Goal: Check status: Check status

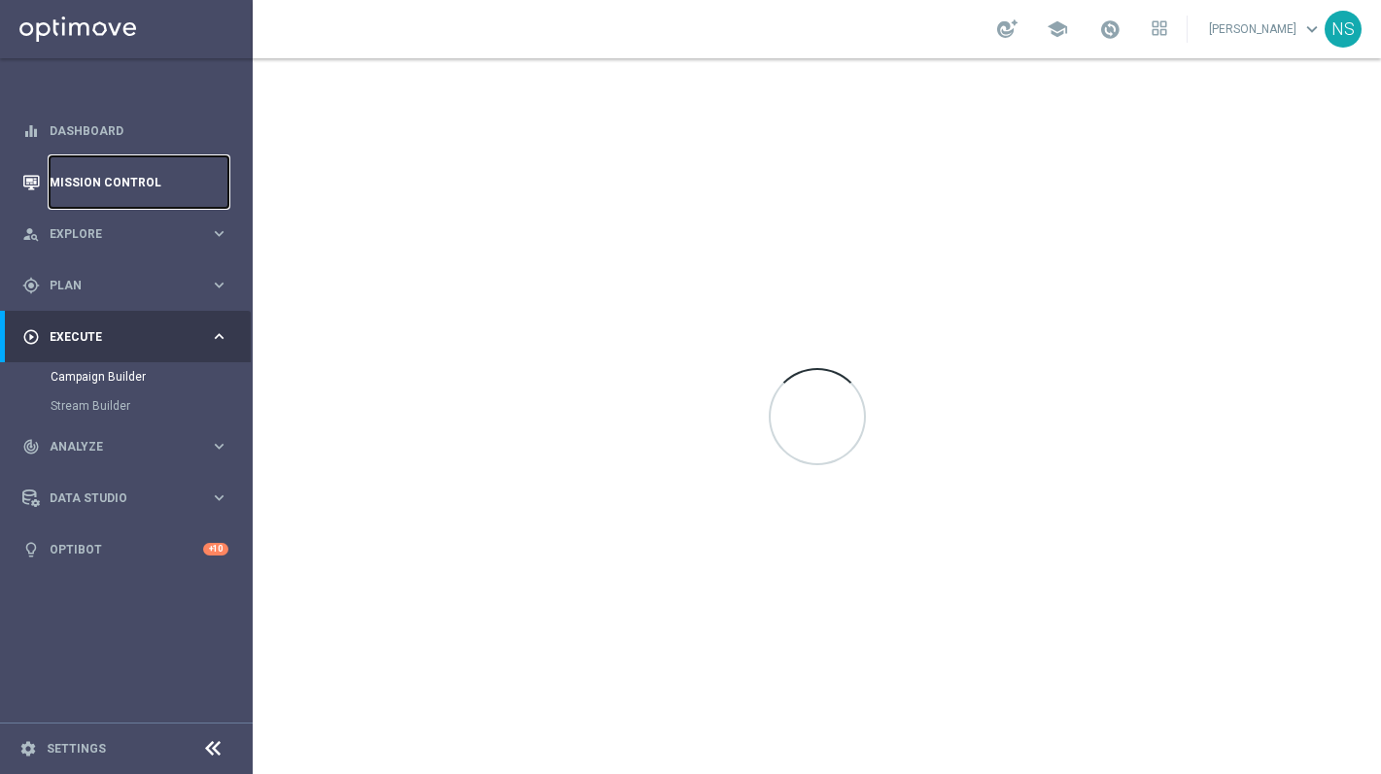
click at [188, 175] on link "Mission Control" at bounding box center [139, 181] width 179 height 51
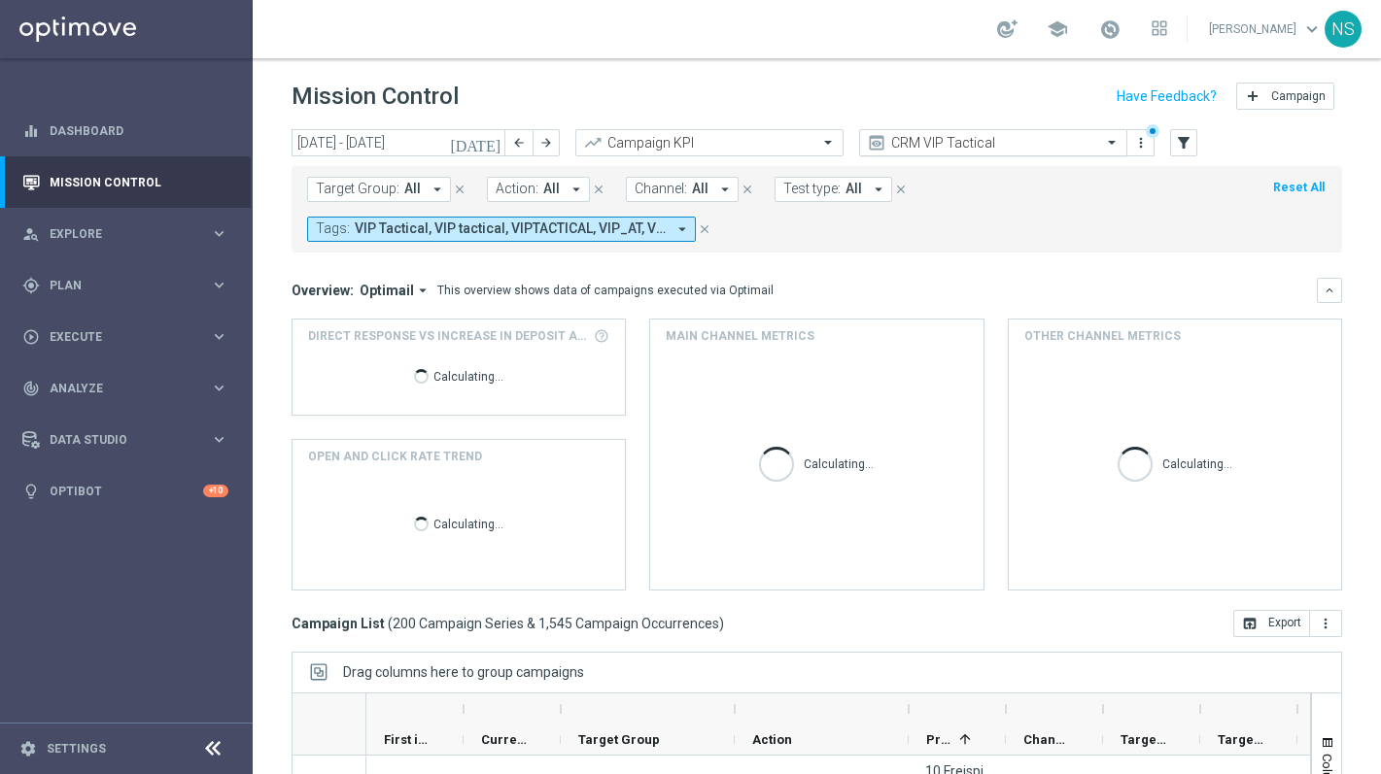
click at [958, 155] on div "CRM VIP Tactical preview more_vert" at bounding box center [1006, 143] width 295 height 29
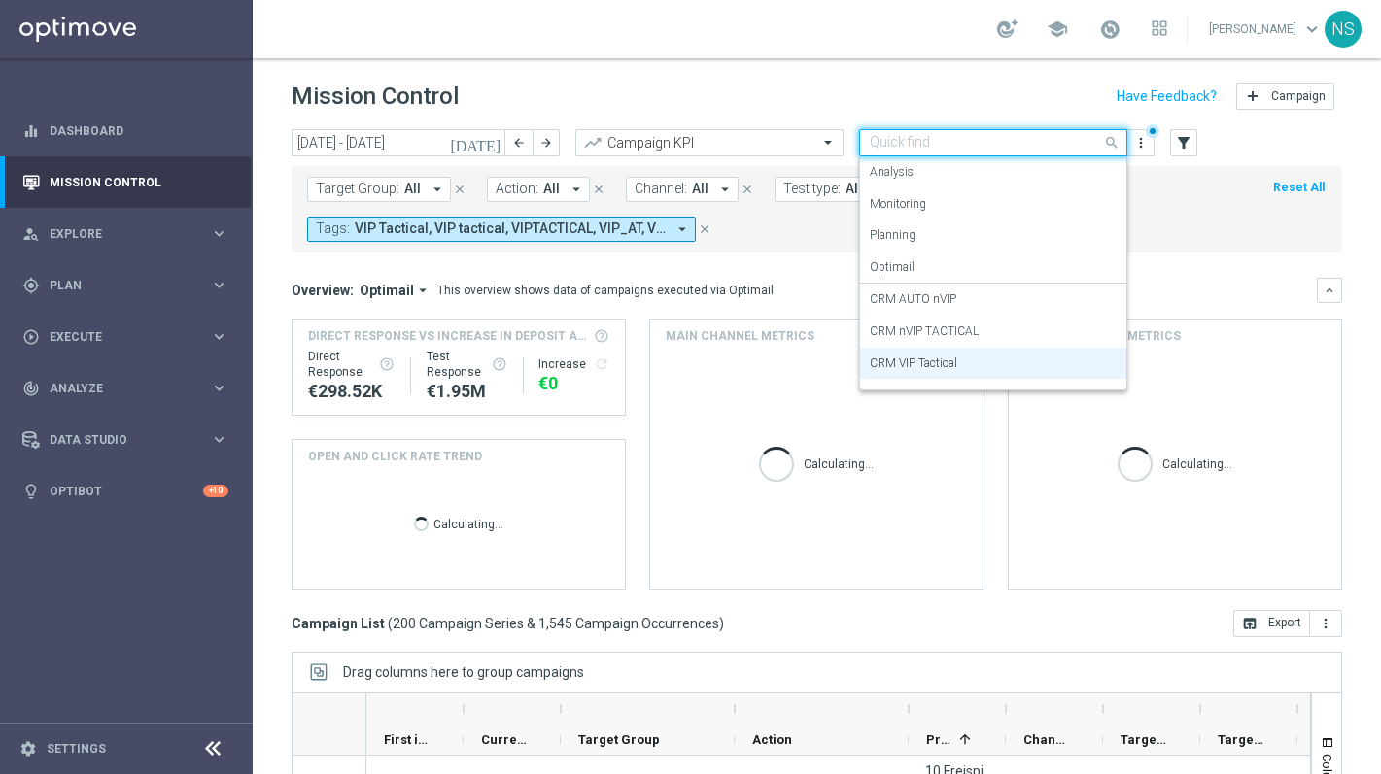
click at [958, 145] on input "text" at bounding box center [973, 143] width 208 height 17
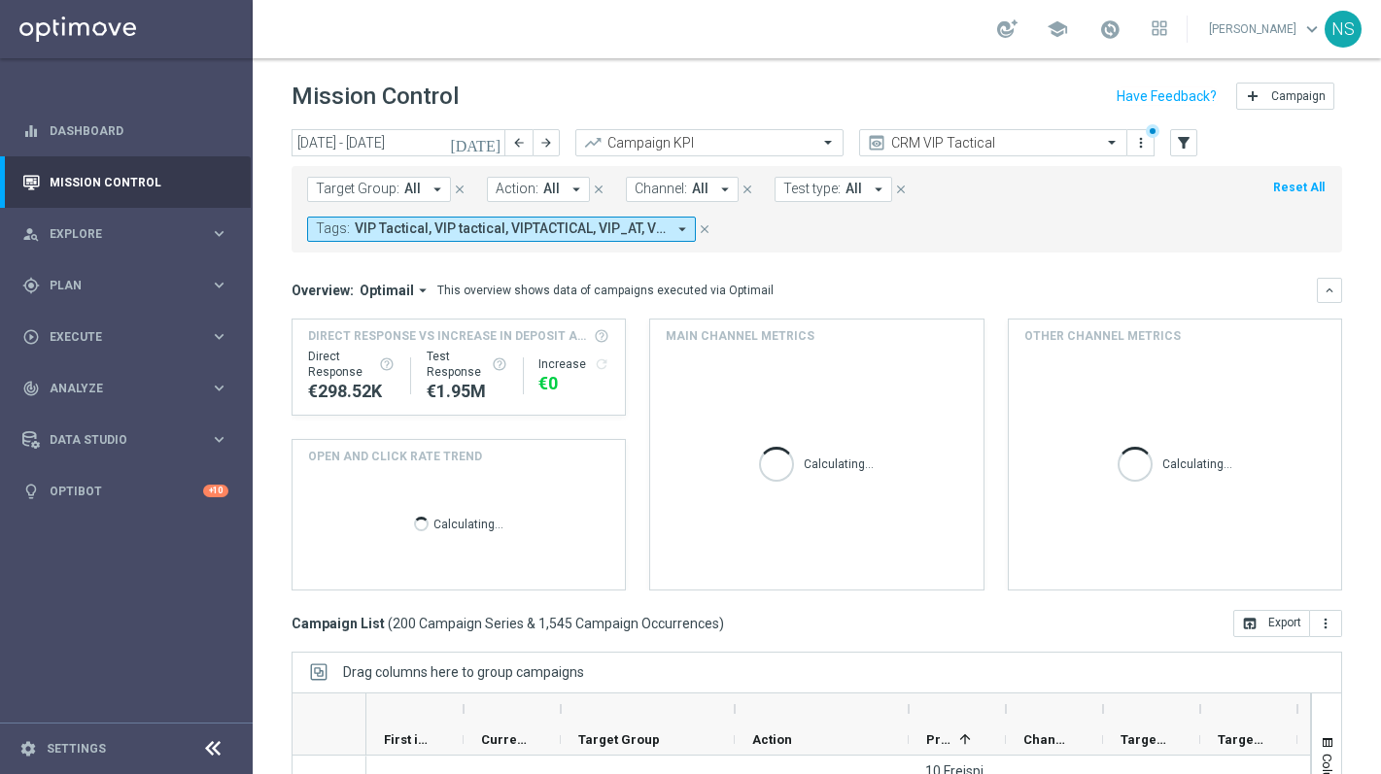
click at [761, 275] on mini-dashboard "Overview: Optimail arrow_drop_down This overview shows data of campaigns execut…" at bounding box center [816, 432] width 1050 height 358
click at [493, 151] on icon "[DATE]" at bounding box center [476, 142] width 52 height 17
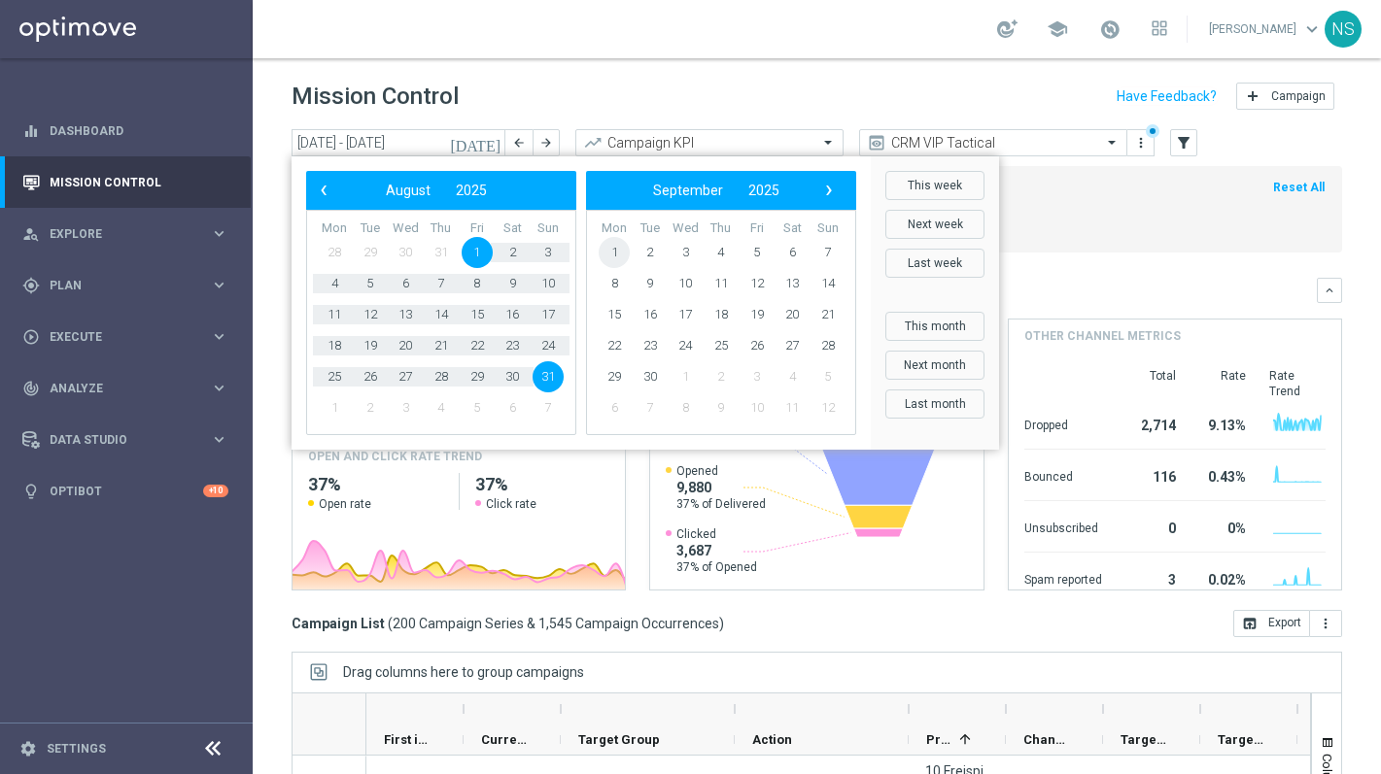
click at [613, 259] on span "1" at bounding box center [613, 252] width 31 height 31
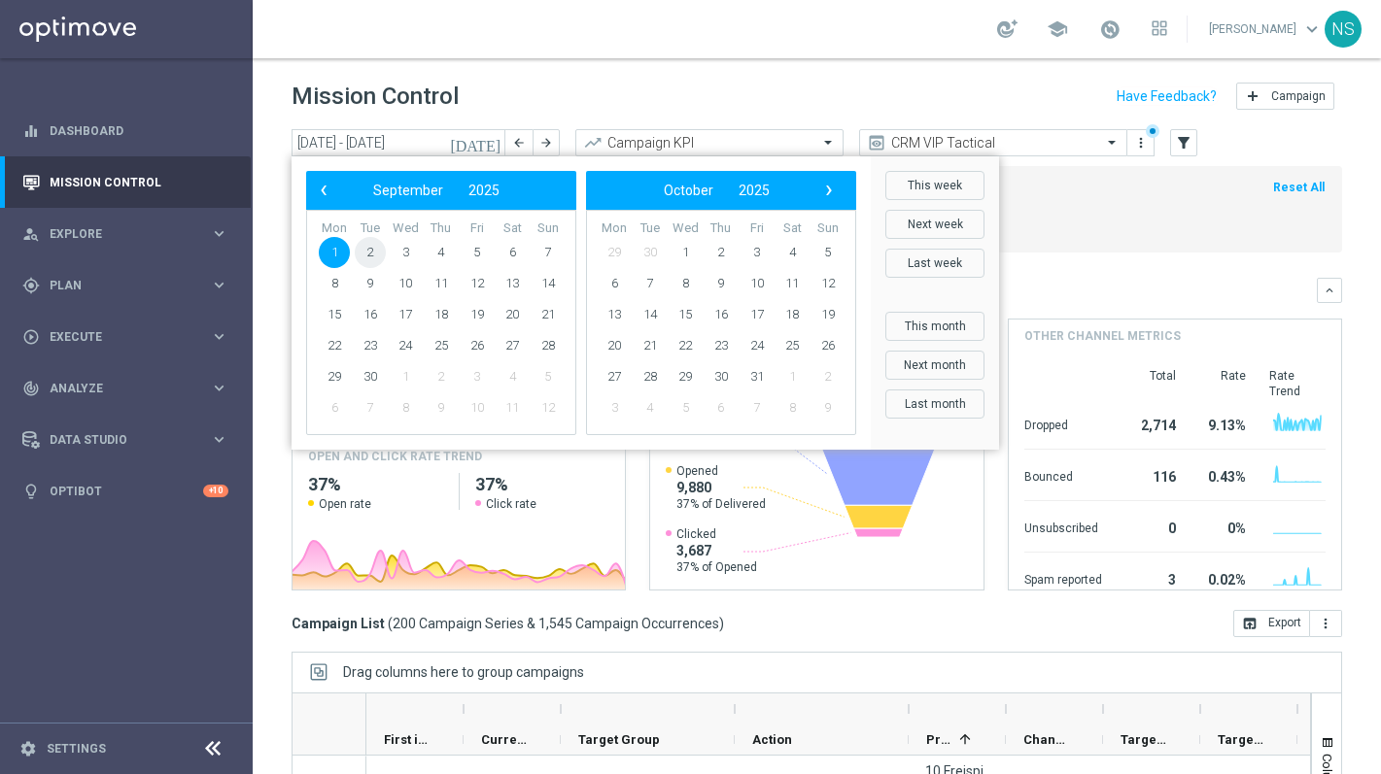
click at [365, 250] on span "2" at bounding box center [370, 252] width 31 height 31
type input "[DATE] - [DATE]"
